Goal: Check status

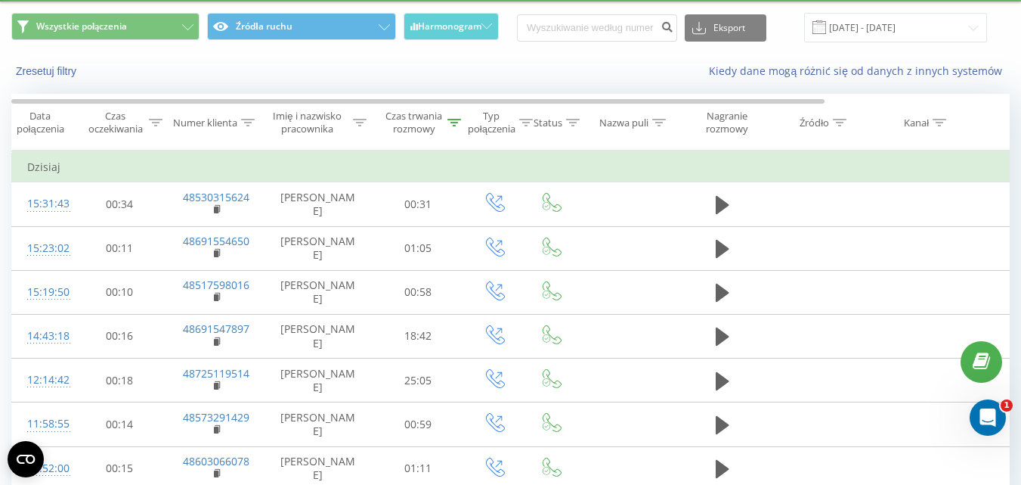
scroll to position [50, 0]
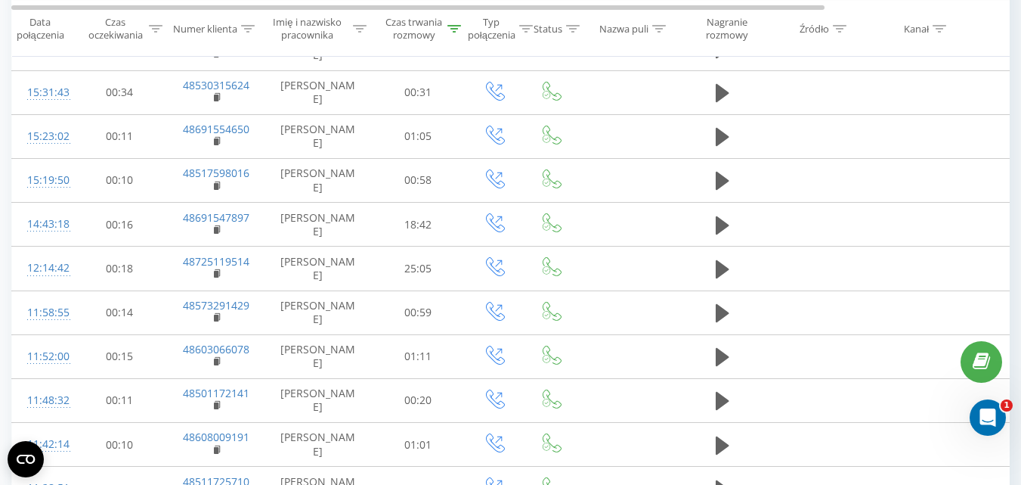
scroll to position [192, 0]
